Goal: Task Accomplishment & Management: Use online tool/utility

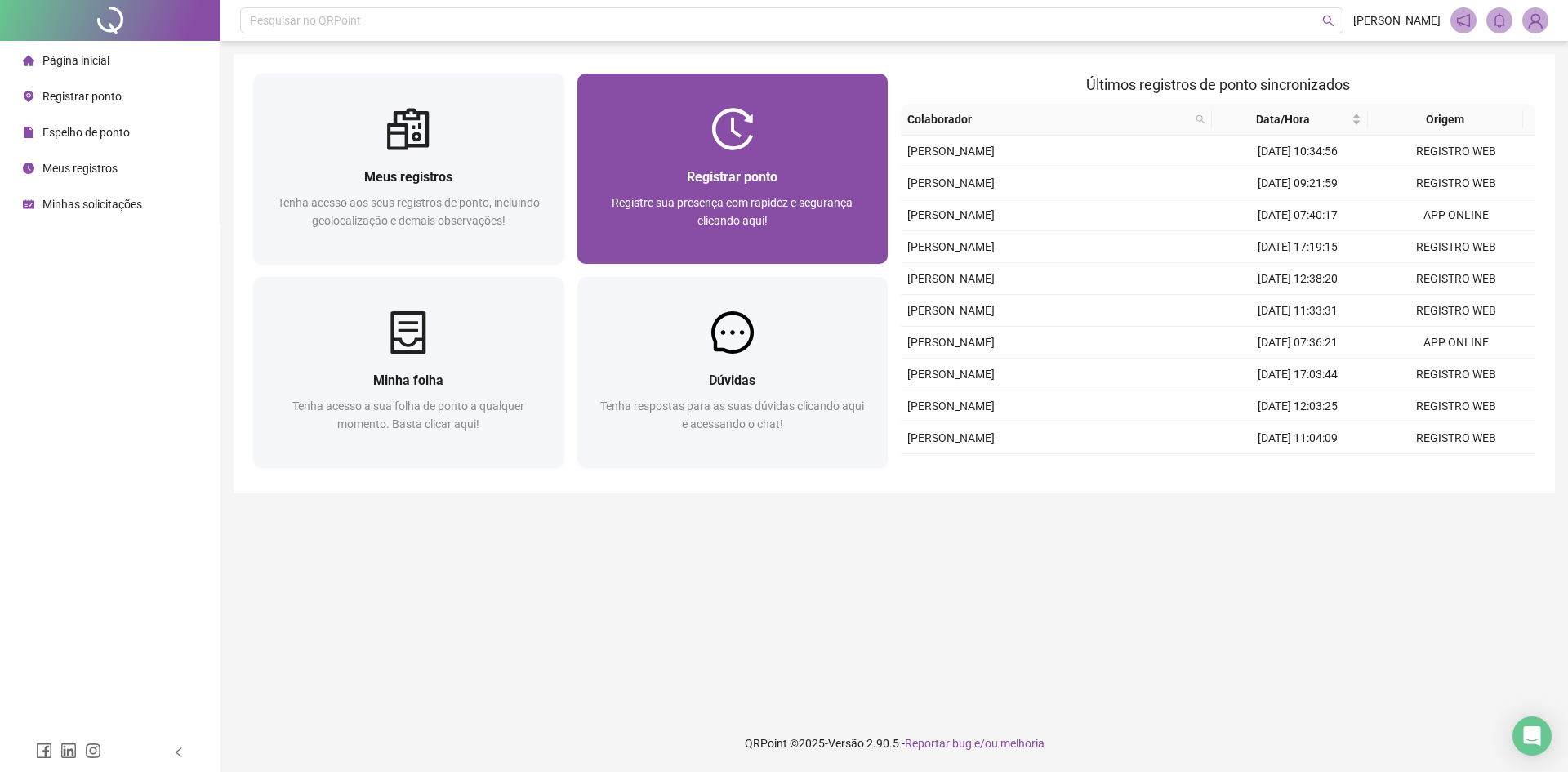
click at [750, 164] on div "Registrar ponto Registre sua presença com rapidez e segurança clicando aqui!" at bounding box center [733, 207] width 311 height 114
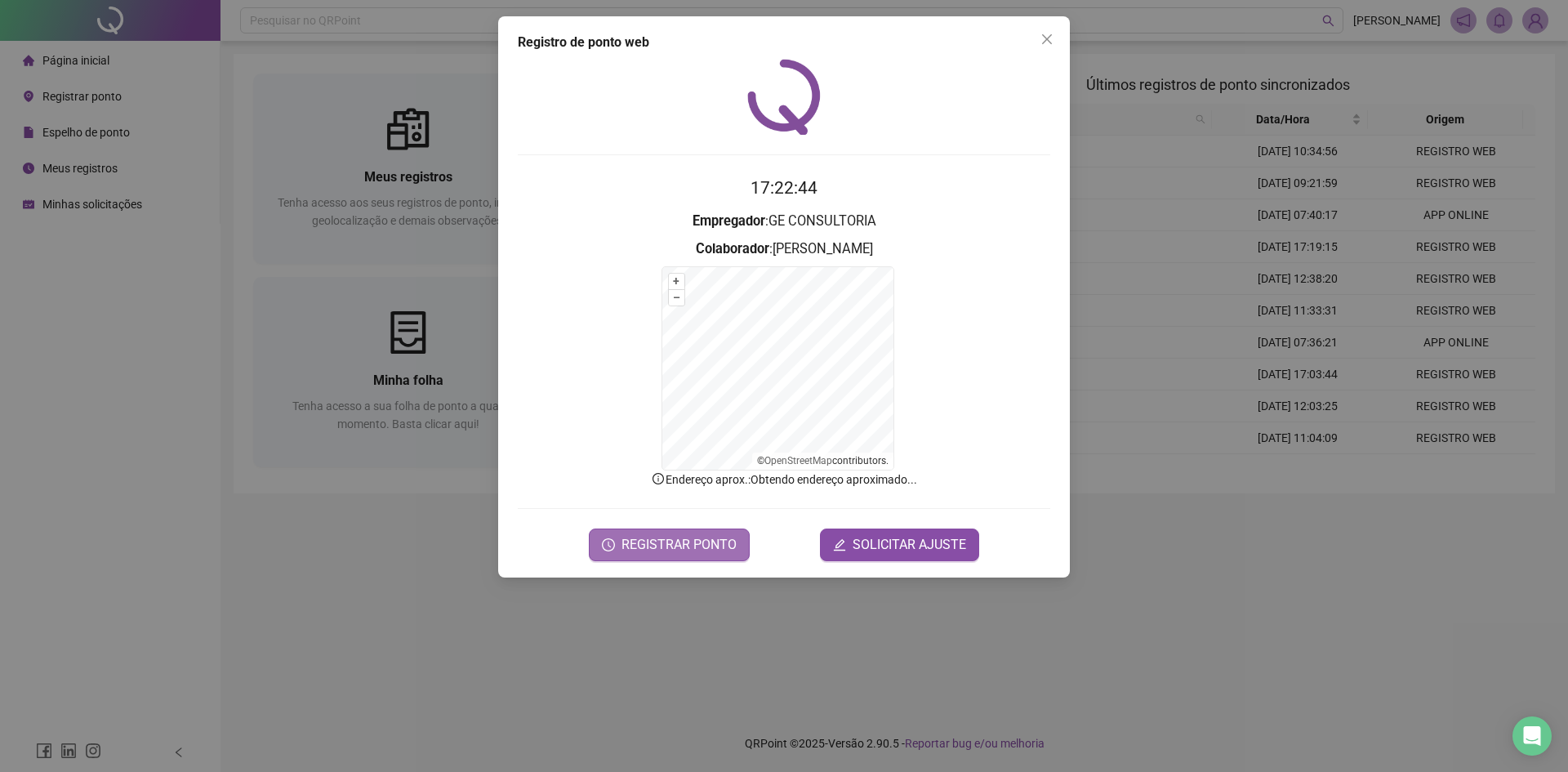
click at [648, 540] on span "REGISTRAR PONTO" at bounding box center [679, 544] width 115 height 20
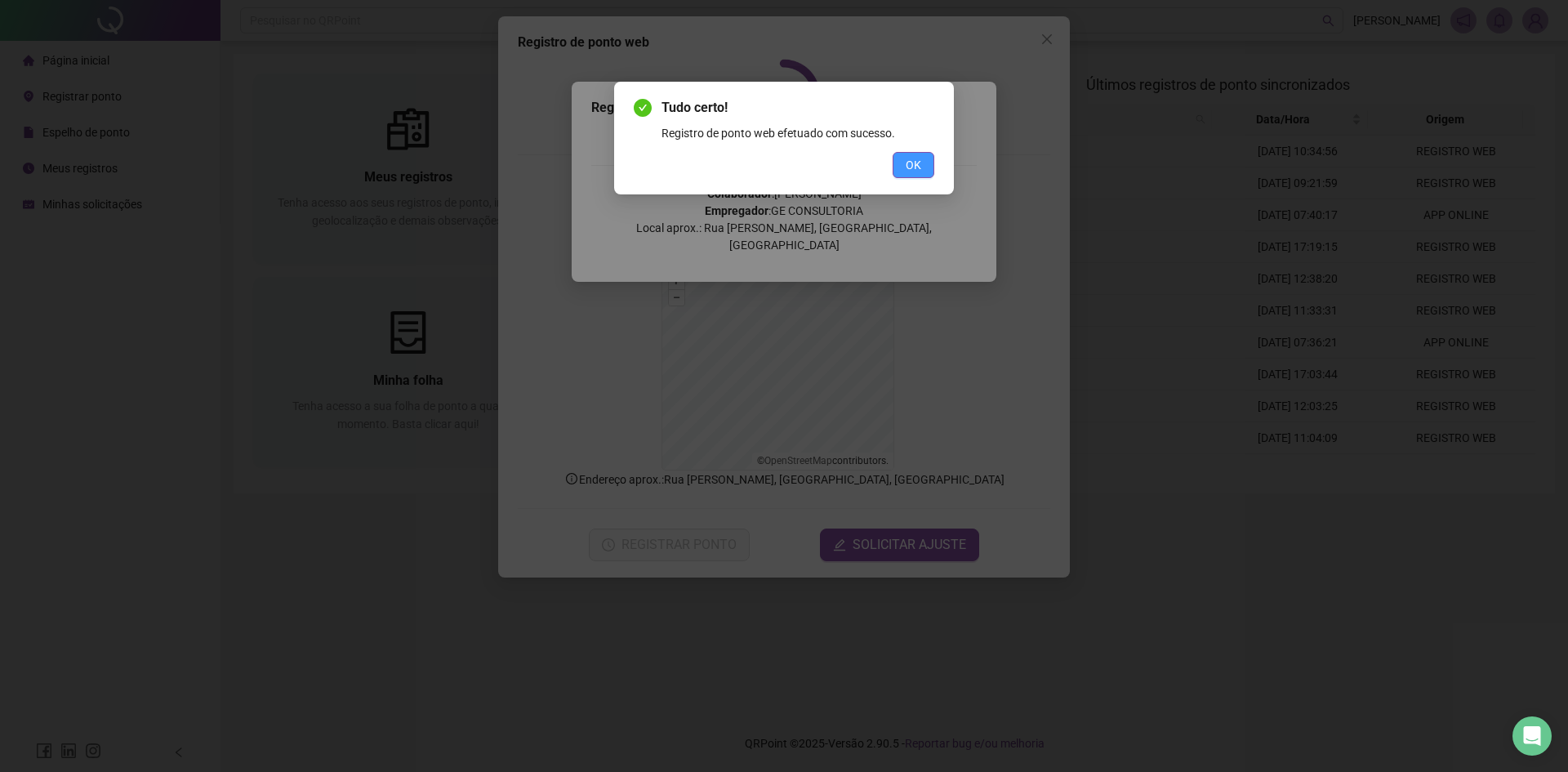
click at [918, 161] on span "OK" at bounding box center [914, 164] width 15 height 18
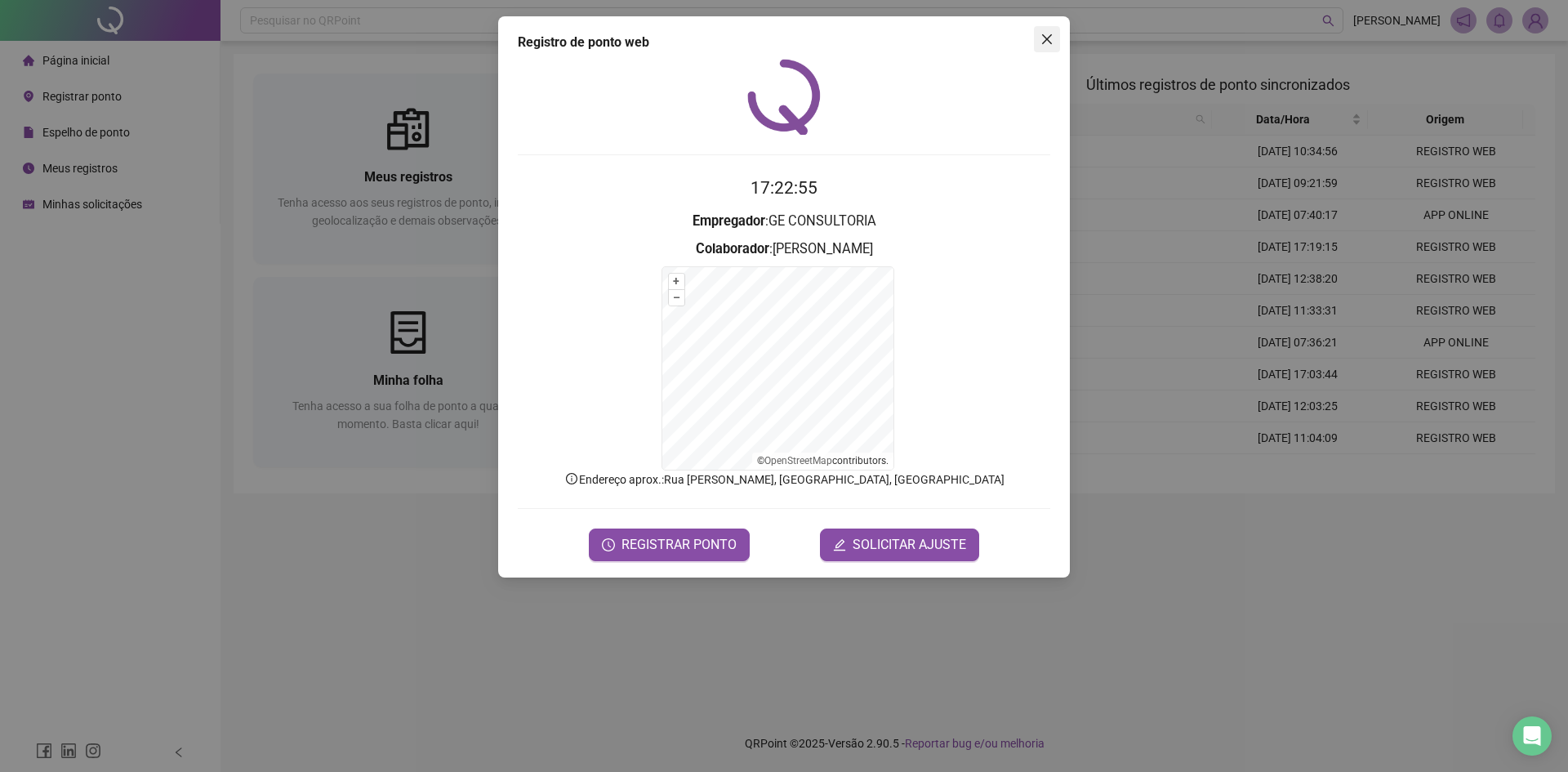
click at [1047, 42] on icon "close" at bounding box center [1046, 39] width 13 height 13
